Goal: Communication & Community: Participate in discussion

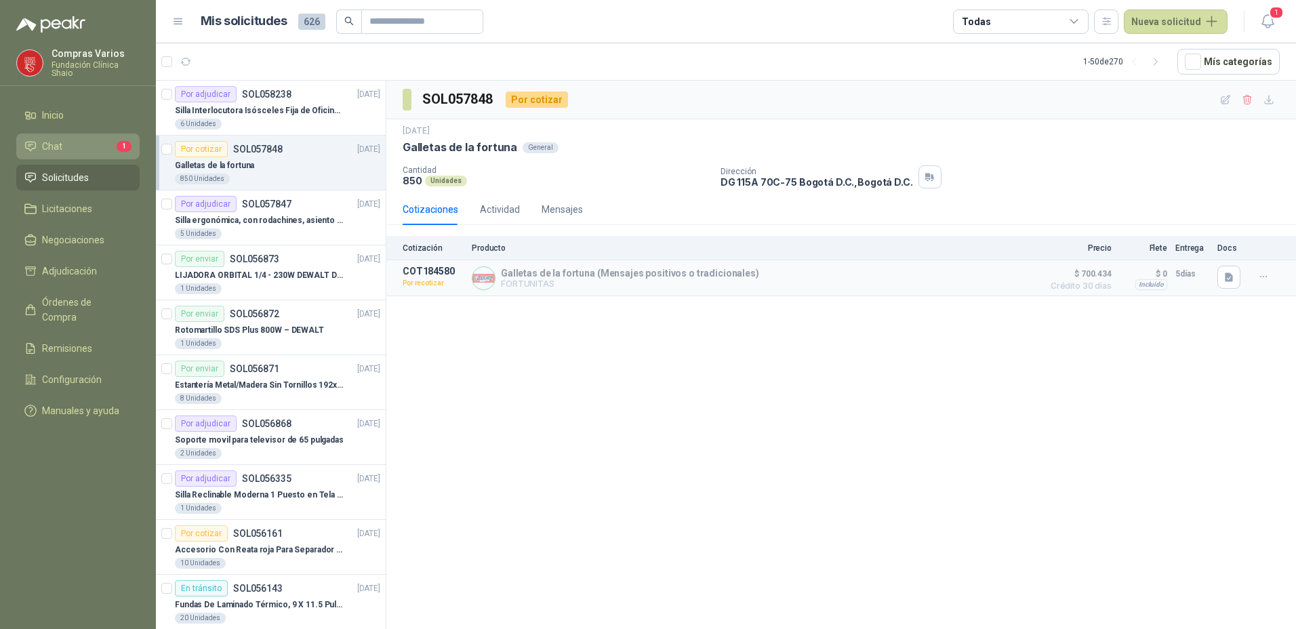
click at [45, 140] on span "Chat" at bounding box center [52, 146] width 20 height 15
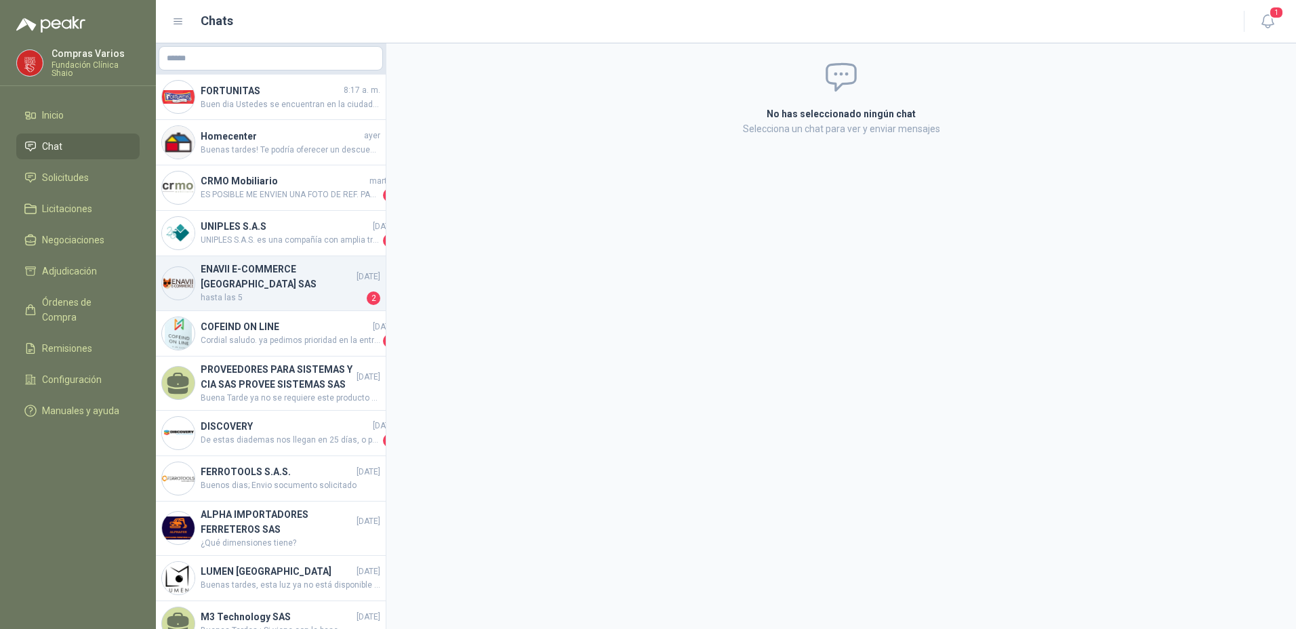
click at [214, 304] on span "hasta las 5" at bounding box center [282, 299] width 163 height 14
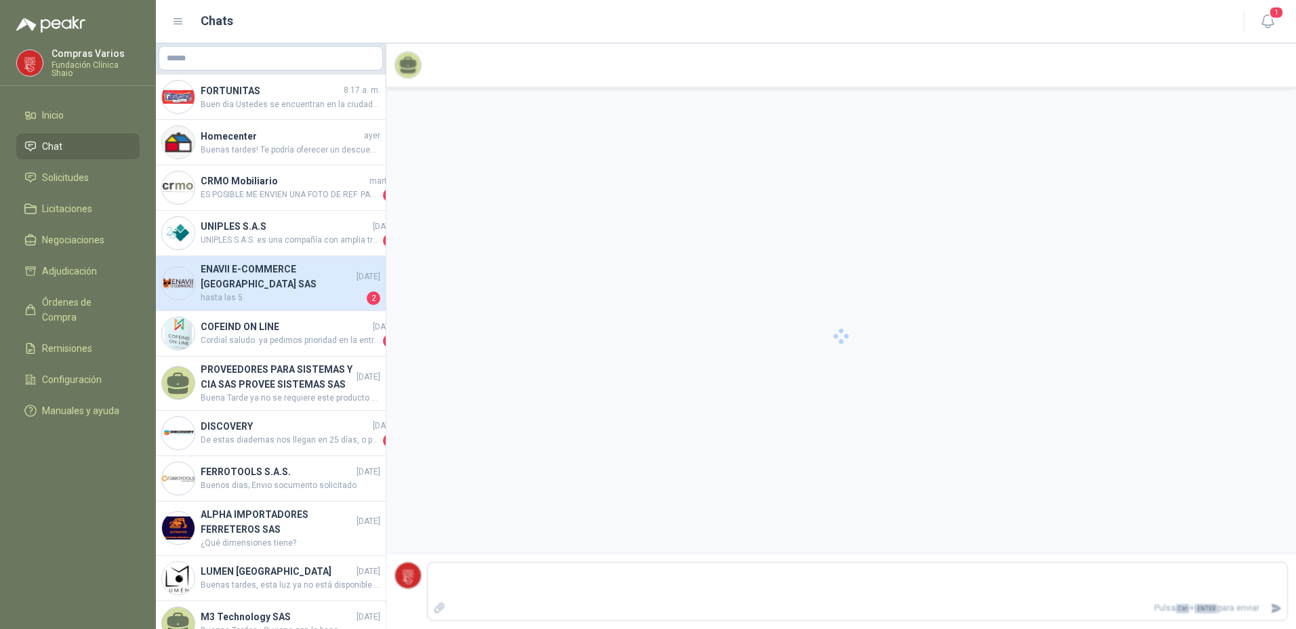
scroll to position [2191, 0]
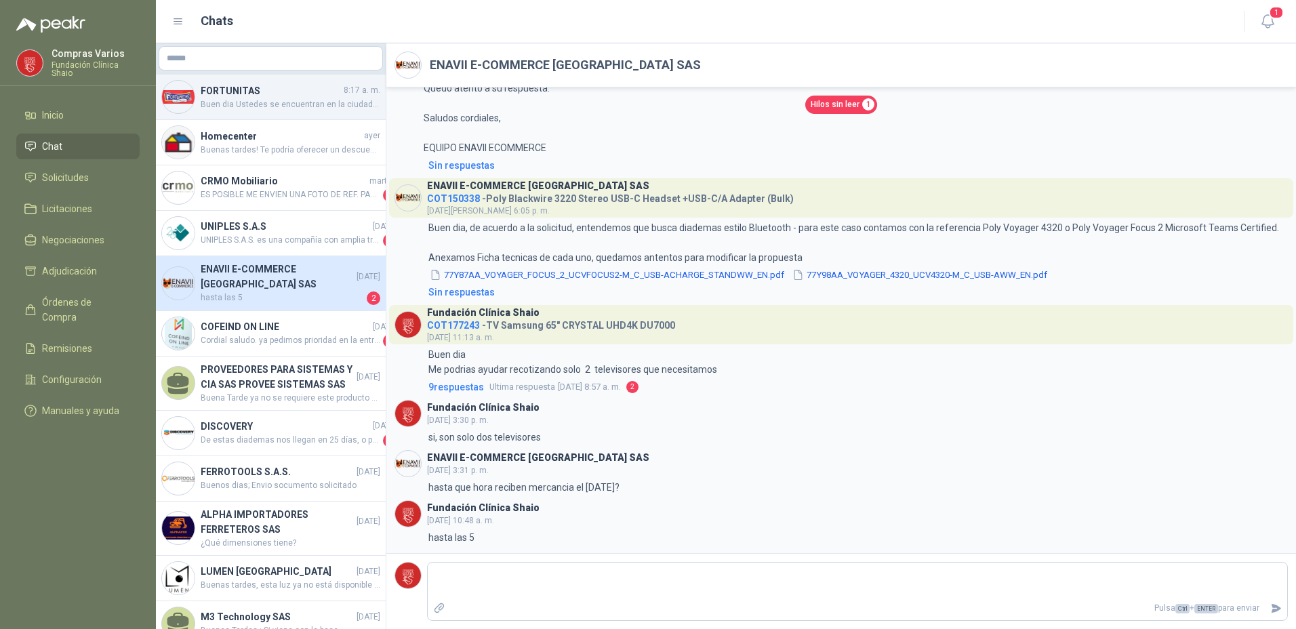
click at [258, 85] on h4 "FORTUNITAS" at bounding box center [271, 90] width 140 height 15
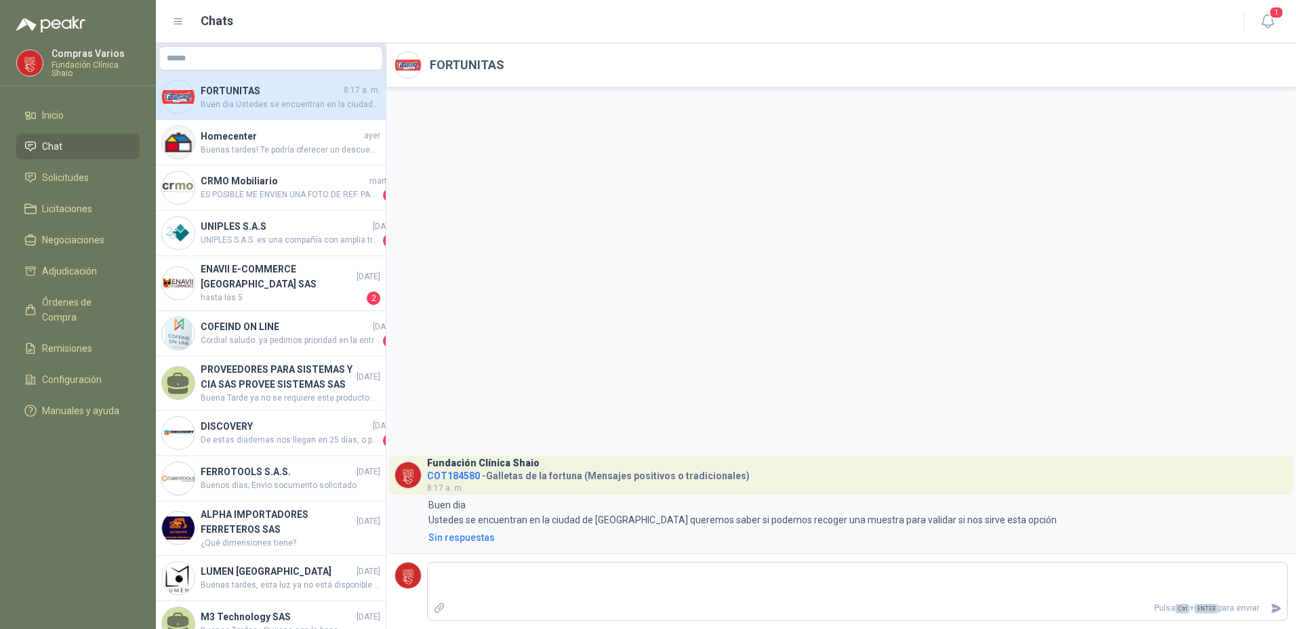
click at [258, 95] on h4 "FORTUNITAS" at bounding box center [271, 90] width 140 height 15
click at [65, 144] on li "Chat" at bounding box center [77, 146] width 107 height 15
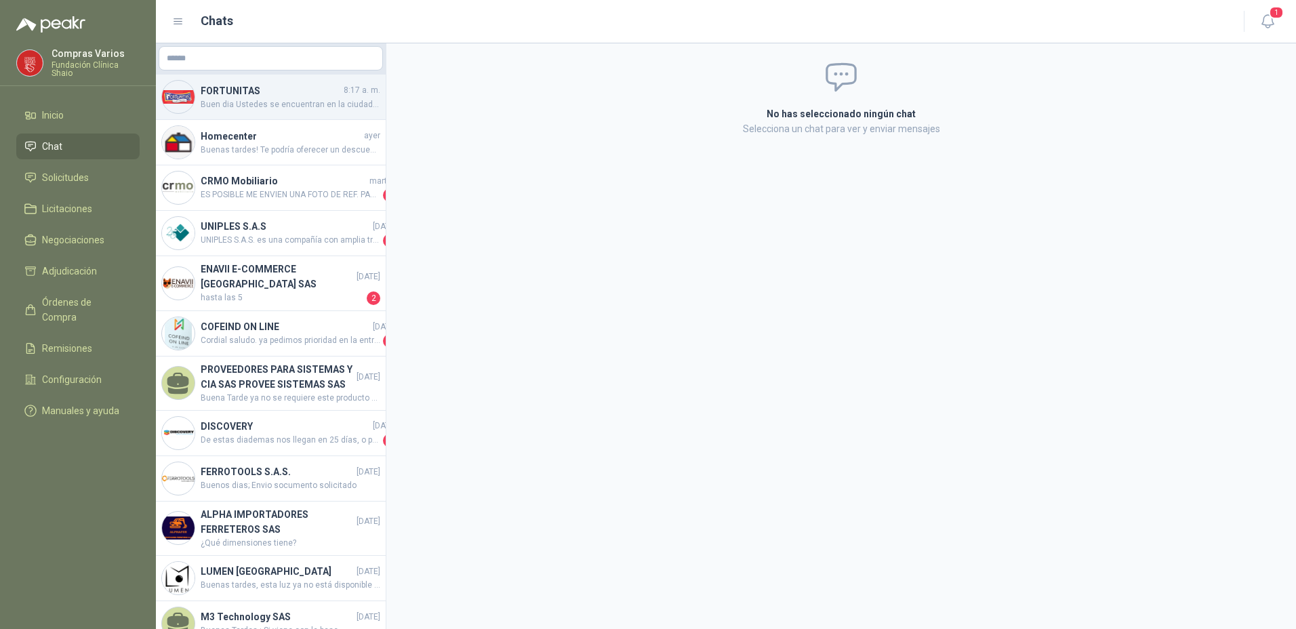
click at [242, 103] on span "Buen dia Ustedes se encuentran en la ciudad de [GEOGRAPHIC_DATA] queremos saber…" at bounding box center [291, 104] width 180 height 13
